Goal: Find specific page/section: Find specific page/section

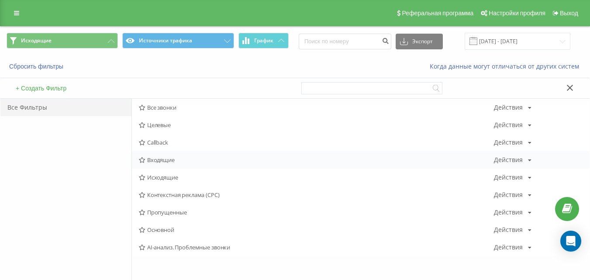
click at [173, 161] on span "Входящие" at bounding box center [316, 160] width 355 height 6
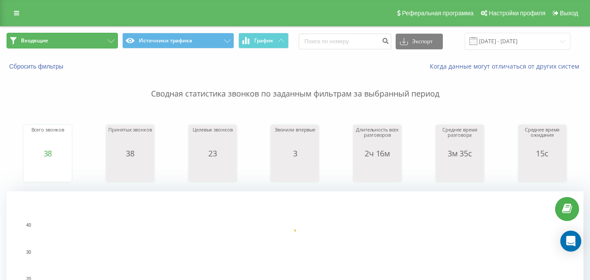
click at [92, 45] on button "Входящие" at bounding box center [62, 41] width 111 height 16
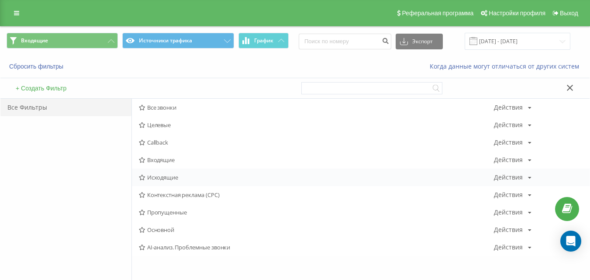
click at [175, 178] on span "Исходящие" at bounding box center [316, 177] width 355 height 6
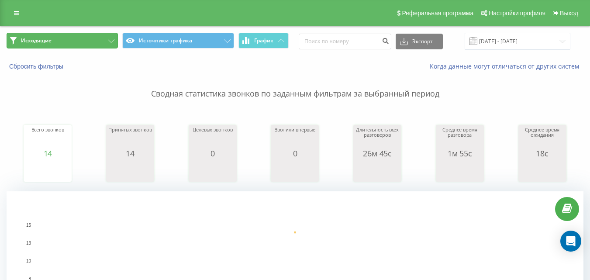
click at [93, 40] on button "Исходящие" at bounding box center [62, 41] width 111 height 16
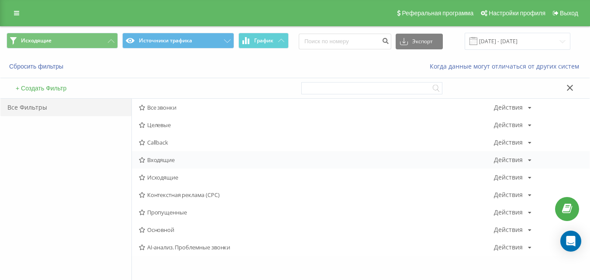
click at [177, 157] on span "Входящие" at bounding box center [316, 160] width 355 height 6
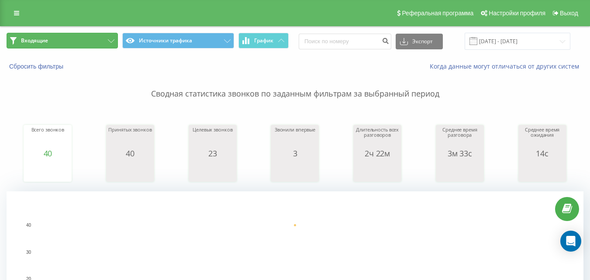
click at [87, 45] on button "Входящие" at bounding box center [62, 41] width 111 height 16
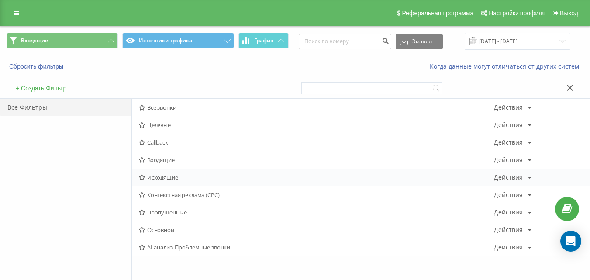
click at [164, 182] on div "Исходящие Действия Редактировать Копировать Удалить По умолчанию Поделиться" at bounding box center [360, 176] width 457 height 17
click at [164, 180] on span "Исходящие" at bounding box center [316, 177] width 355 height 6
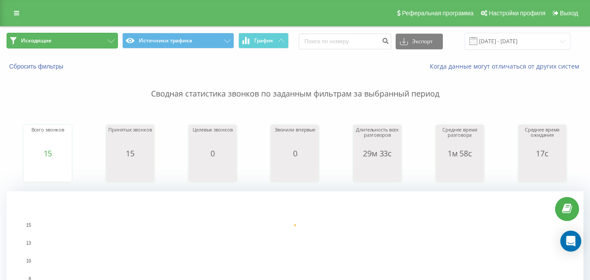
click at [100, 39] on button "Исходящие" at bounding box center [62, 41] width 111 height 16
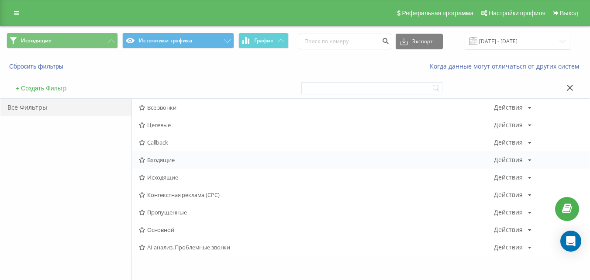
click at [168, 160] on span "Входящие" at bounding box center [316, 160] width 355 height 6
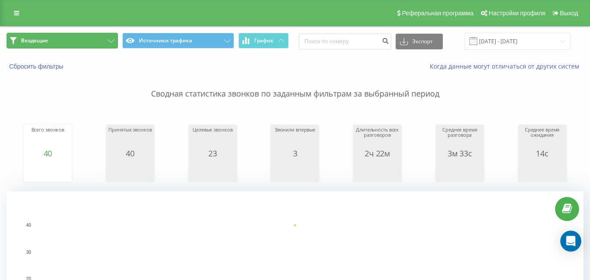
click at [104, 38] on button "Входящие" at bounding box center [62, 41] width 111 height 16
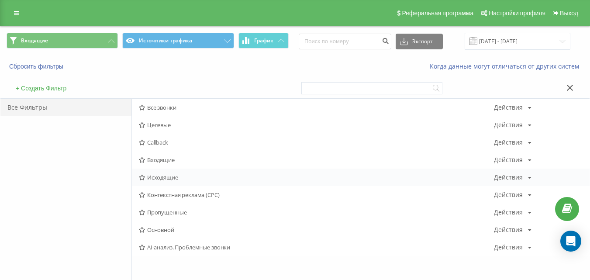
click at [152, 177] on span "Исходящие" at bounding box center [316, 177] width 355 height 6
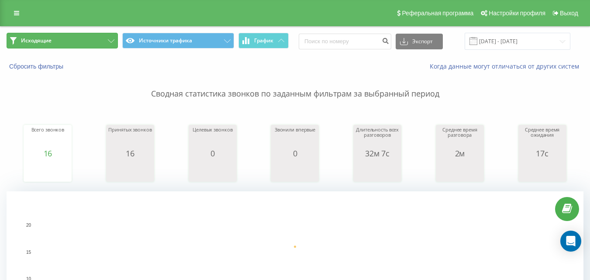
click at [102, 46] on button "Исходящие" at bounding box center [62, 41] width 111 height 16
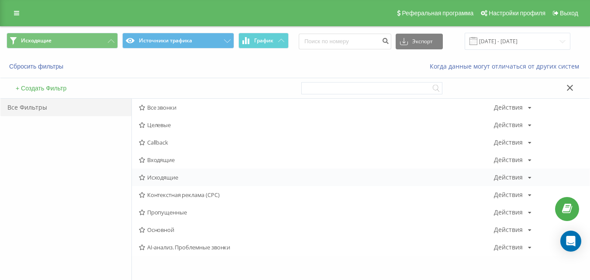
click at [166, 173] on div "Исходящие Действия Редактировать Копировать Удалить По умолчанию Поделиться" at bounding box center [360, 176] width 457 height 17
click at [166, 184] on div "Исходящие Действия Редактировать Копировать Удалить По умолчанию Поделиться" at bounding box center [360, 176] width 457 height 17
click at [167, 179] on span "Исходящие" at bounding box center [316, 177] width 355 height 6
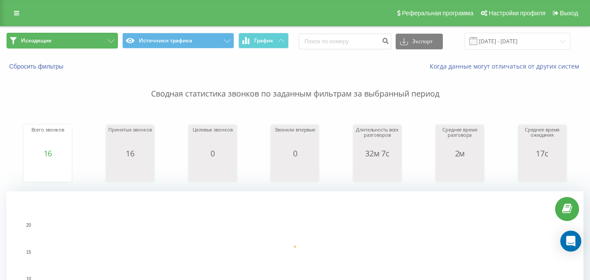
click at [94, 42] on button "Исходящие" at bounding box center [62, 41] width 111 height 16
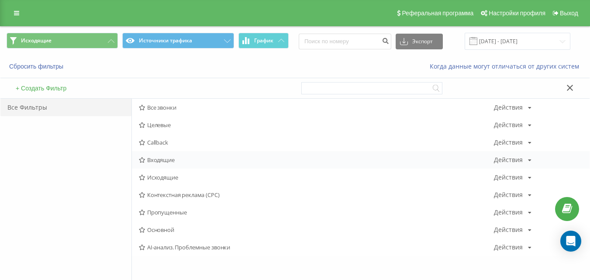
click at [159, 160] on span "Входящие" at bounding box center [316, 160] width 355 height 6
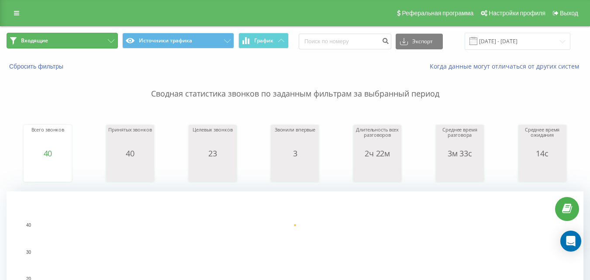
click at [88, 42] on button "Входящие" at bounding box center [62, 41] width 111 height 16
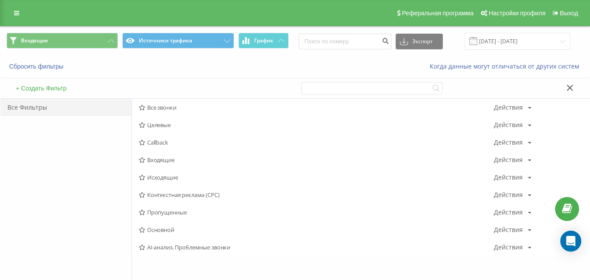
click at [164, 178] on span "Исходящие" at bounding box center [316, 177] width 355 height 6
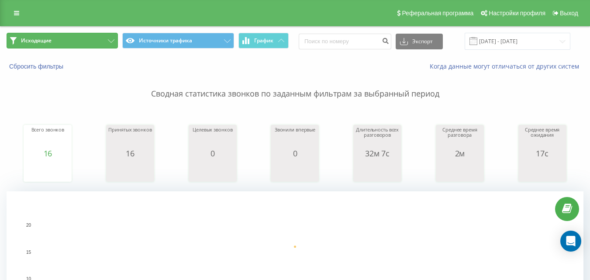
click at [78, 41] on button "Исходящие" at bounding box center [62, 41] width 111 height 16
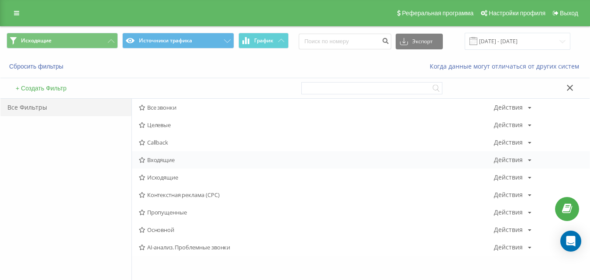
click at [161, 160] on span "Входящие" at bounding box center [316, 160] width 355 height 6
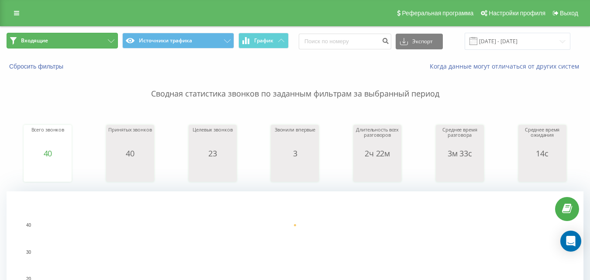
click at [105, 39] on button "Входящие" at bounding box center [62, 41] width 111 height 16
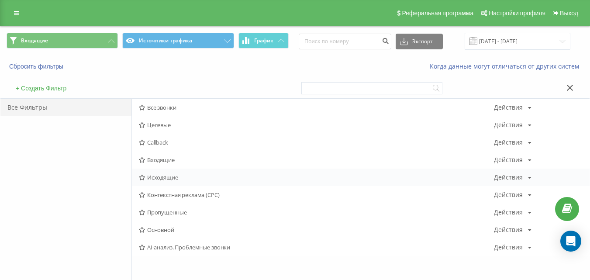
click at [162, 179] on span "Исходящие" at bounding box center [316, 177] width 355 height 6
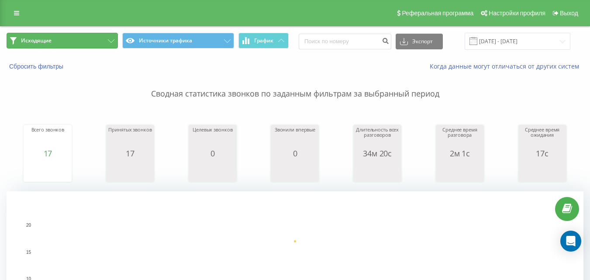
click at [85, 46] on button "Исходящие" at bounding box center [62, 41] width 111 height 16
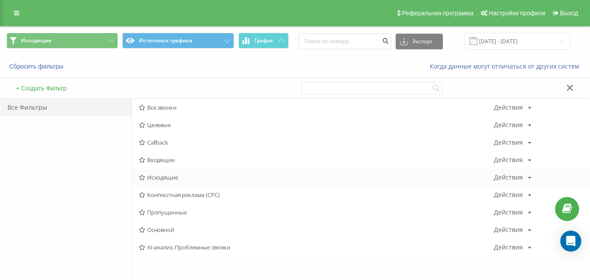
click at [164, 179] on span "Исходящие" at bounding box center [316, 177] width 355 height 6
